Goal: Register for event/course: Sign up to attend an event or enroll in a course

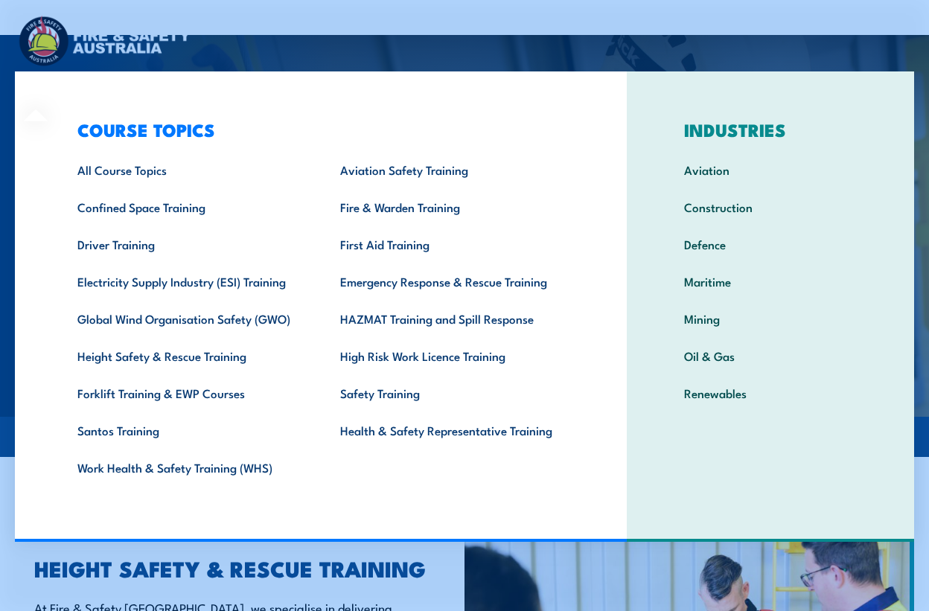
click at [178, 473] on link "Work Health & Safety Training (WHS)" at bounding box center [185, 467] width 263 height 37
